Goal: Use online tool/utility

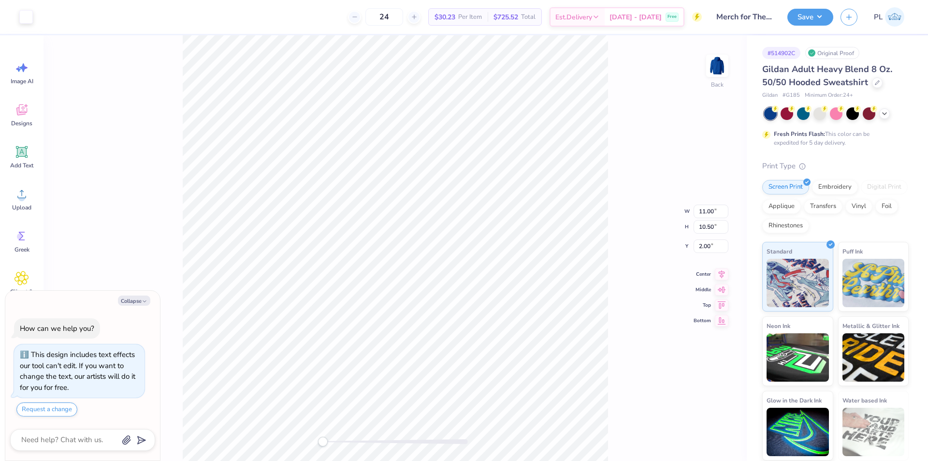
type textarea "x"
type input "1.38"
type input "1.86"
type input "8.54"
type textarea "x"
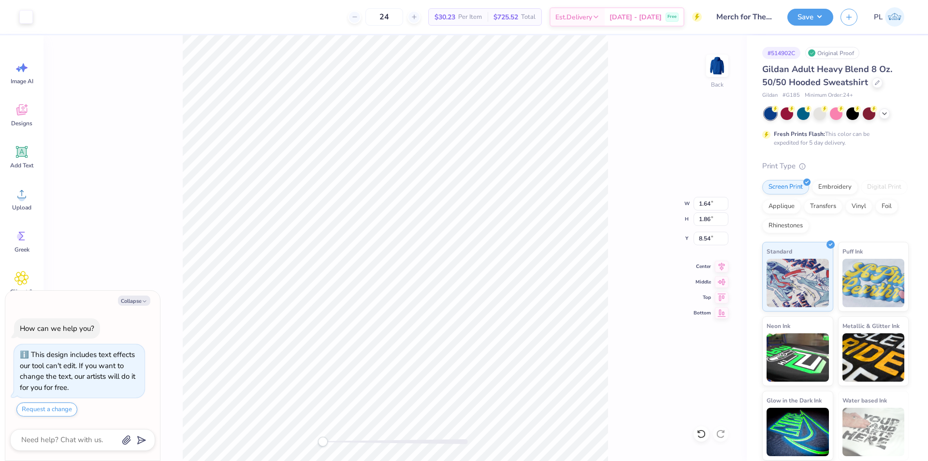
type input "1.26"
type textarea "x"
type input "2.06"
type input "1.89"
type input "4.38"
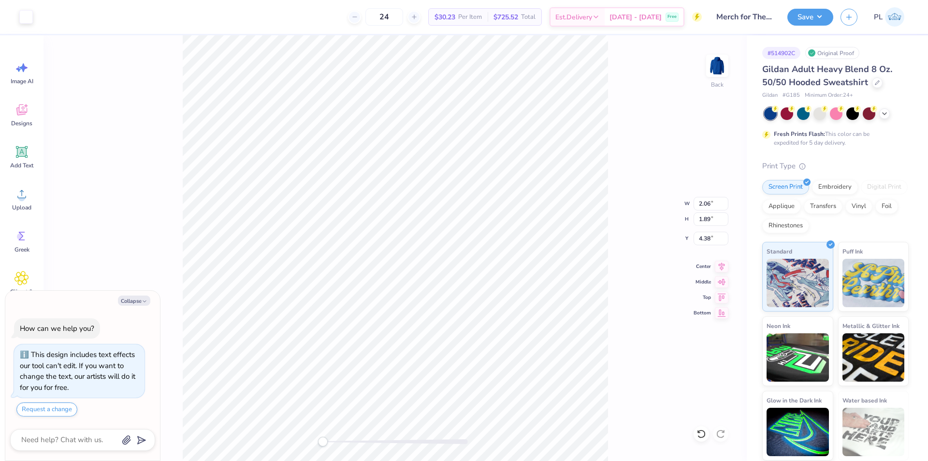
type textarea "x"
type input "1.28"
click at [30, 157] on div "Add Text" at bounding box center [21, 157] width 35 height 36
type textarea "x"
type input "6.48"
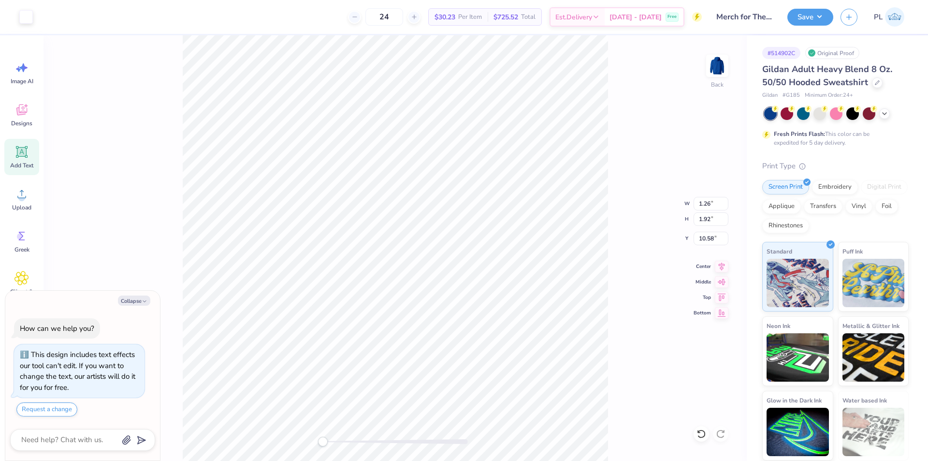
type input "1.88"
type input "6.31"
